Goal: Transaction & Acquisition: Obtain resource

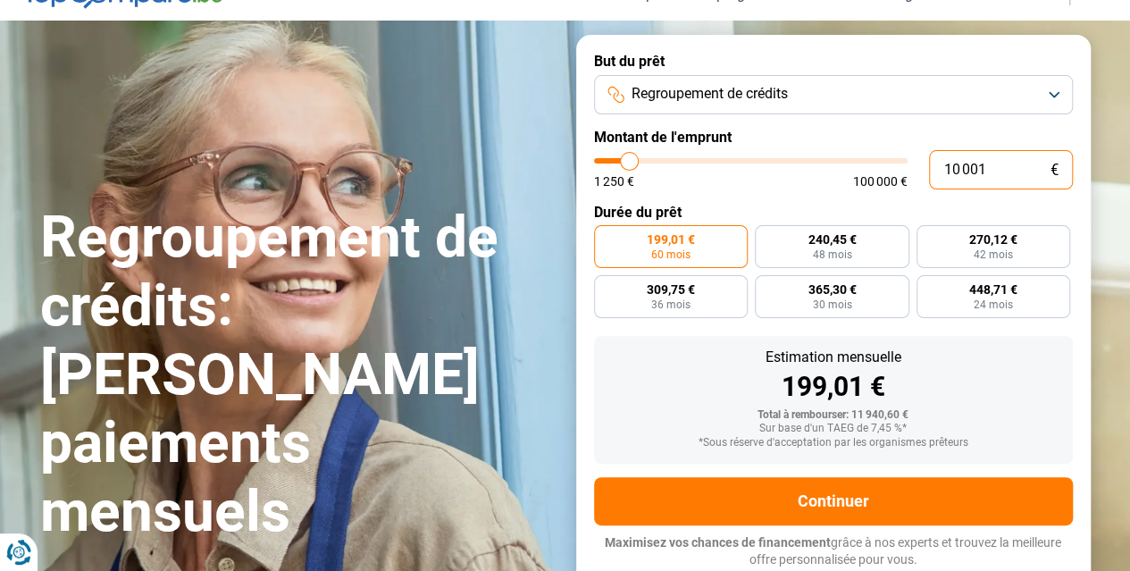
drag, startPoint x: 993, startPoint y: 174, endPoint x: 896, endPoint y: 173, distance: 97.4
click at [896, 174] on div "10 001 € 1 250 € 100 000 €" at bounding box center [833, 169] width 479 height 39
type input "1"
type input "1250"
type input "12"
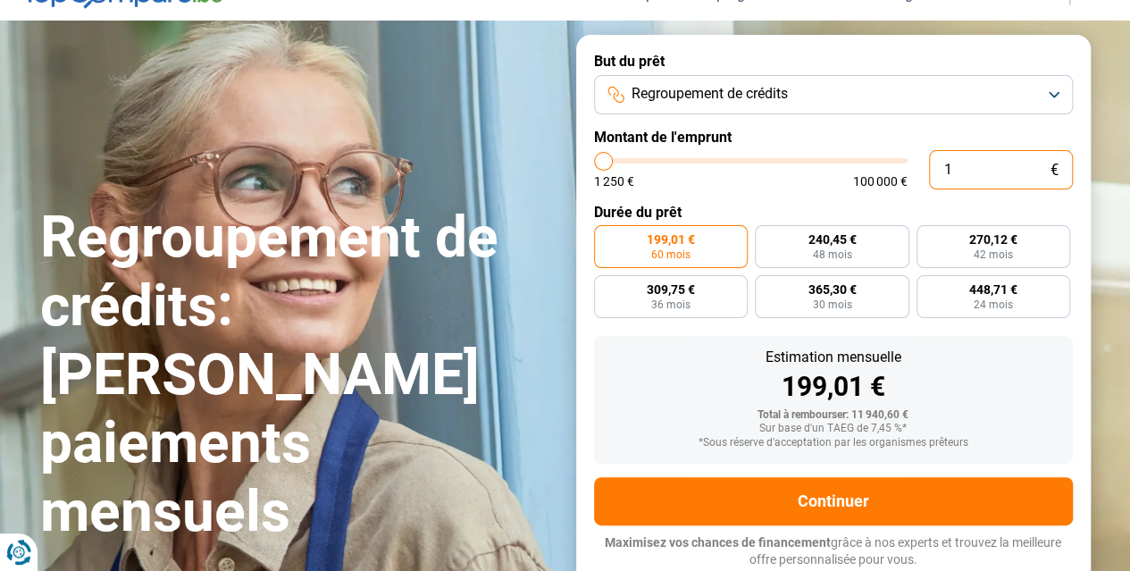
type input "1250"
type input "125"
type input "1250"
type input "1 250"
radio input "true"
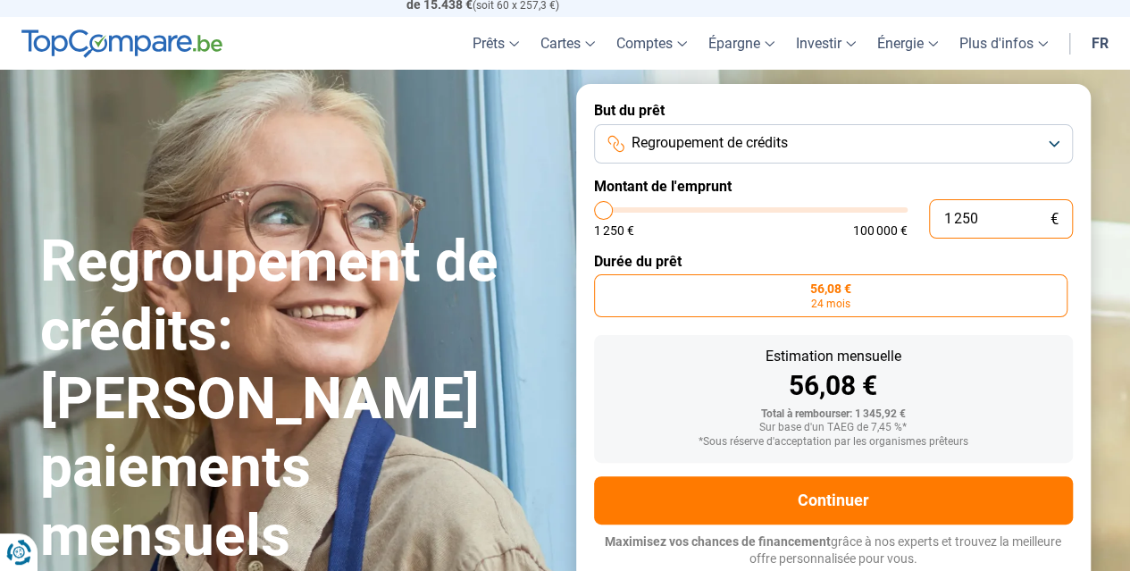
scroll to position [38, 0]
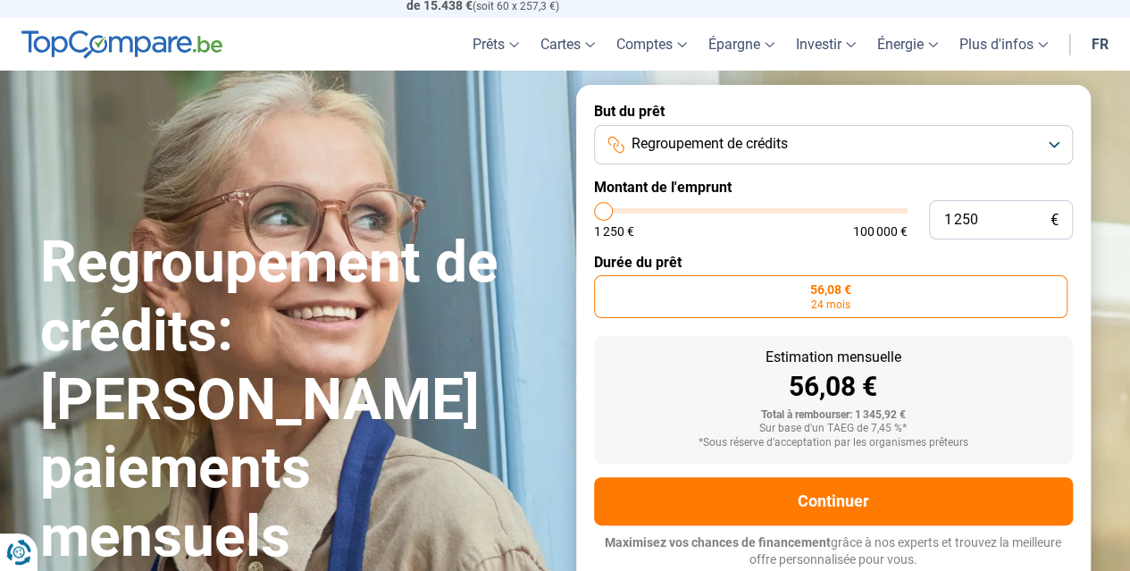
click at [961, 267] on label "Durée du prêt" at bounding box center [833, 262] width 479 height 17
click at [748, 244] on form "But du prêt Regroupement de crédits Montant de l'emprunt 1 250 € 1 250 € 100 00…" at bounding box center [833, 335] width 515 height 501
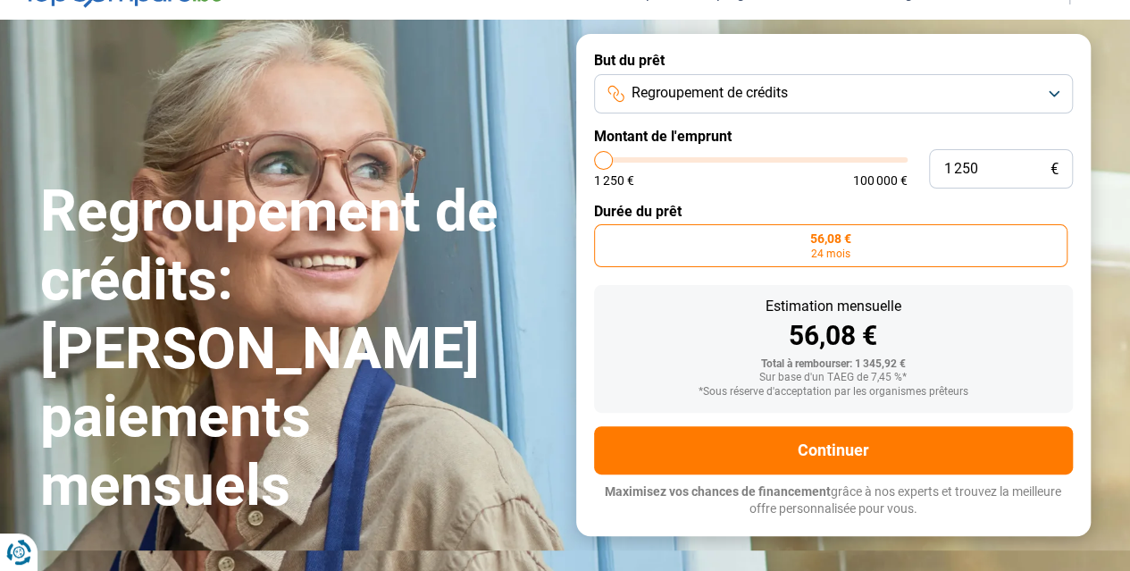
scroll to position [128, 0]
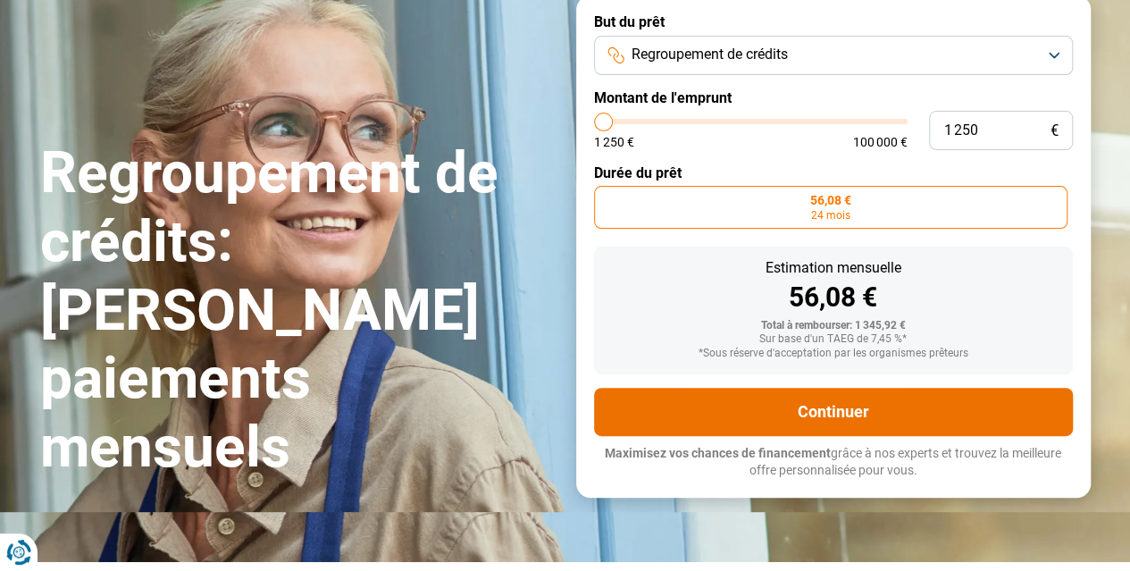
click at [809, 416] on button "Continuer" at bounding box center [833, 412] width 479 height 48
